Goal: Find specific page/section

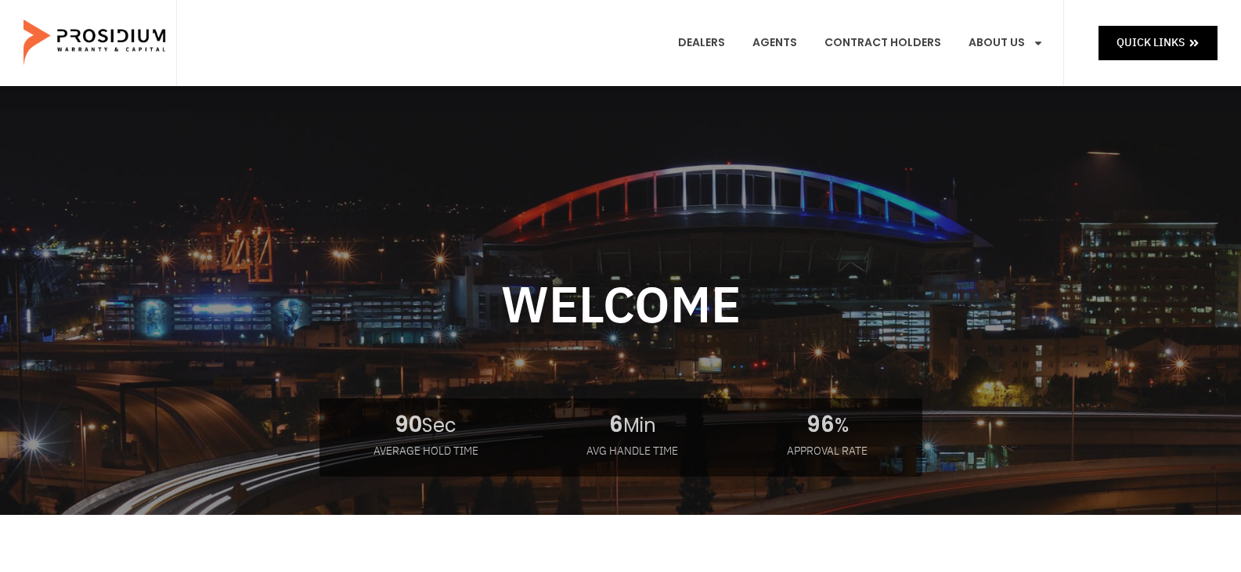
click at [132, 49] on img at bounding box center [95, 43] width 145 height 78
click at [700, 41] on link "Dealers" at bounding box center [701, 43] width 70 height 58
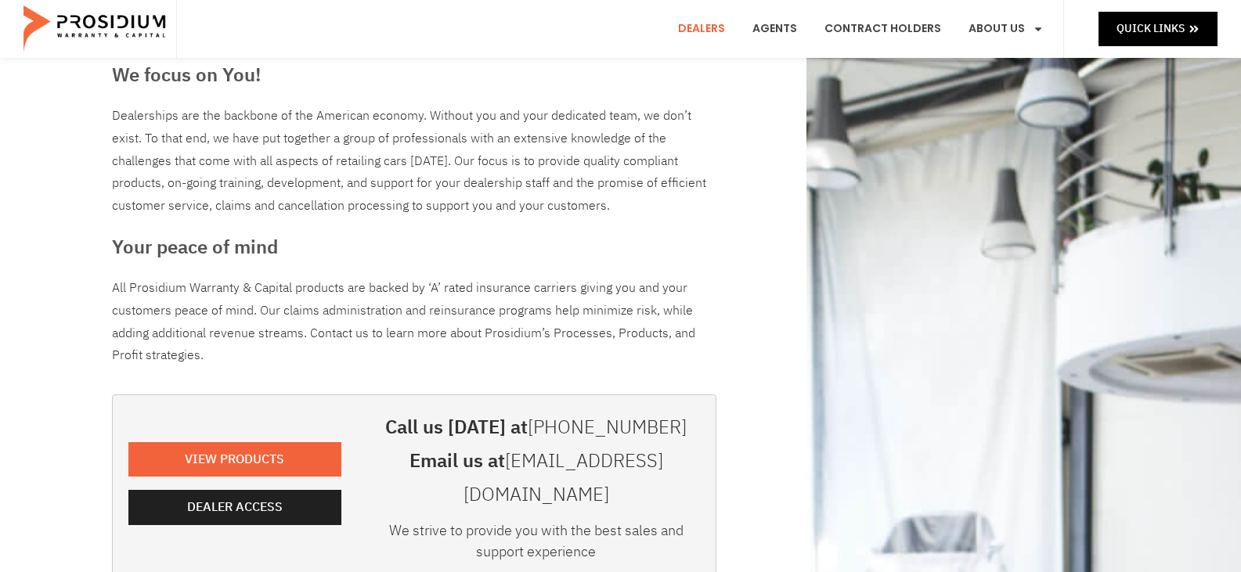
scroll to position [157, 0]
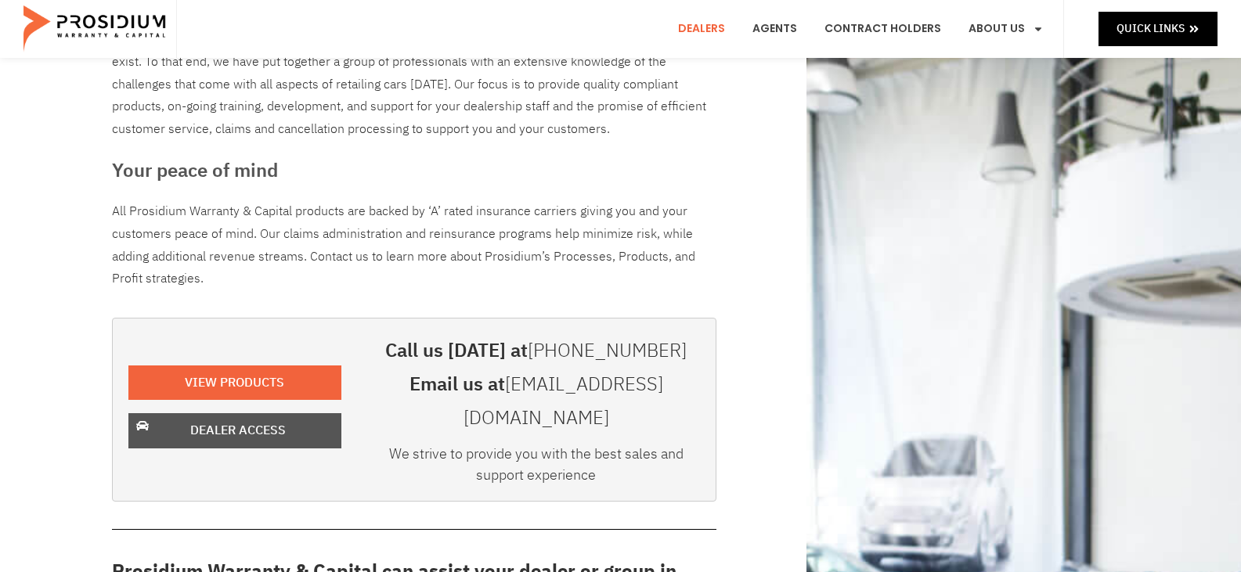
click at [139, 421] on icon at bounding box center [142, 425] width 13 height 9
